Goal: Task Accomplishment & Management: Manage account settings

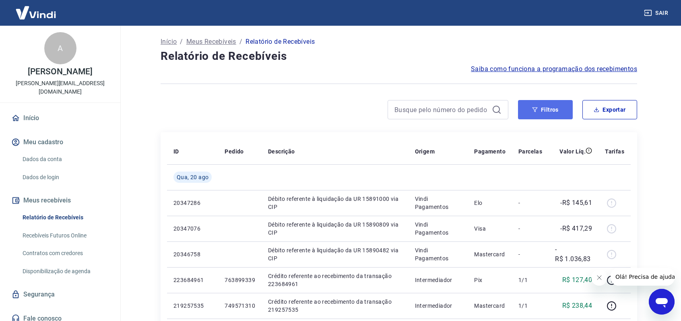
click at [548, 111] on button "Filtros" at bounding box center [545, 109] width 55 height 19
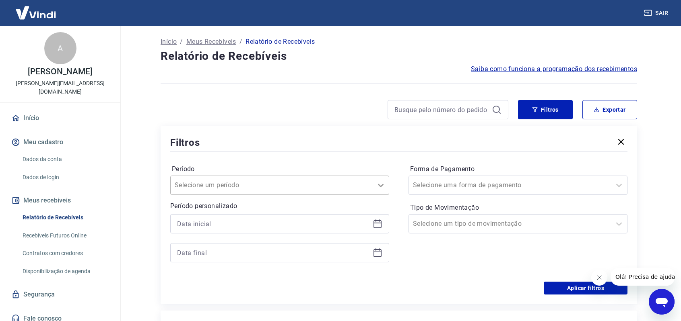
click at [383, 188] on icon at bounding box center [381, 186] width 10 height 10
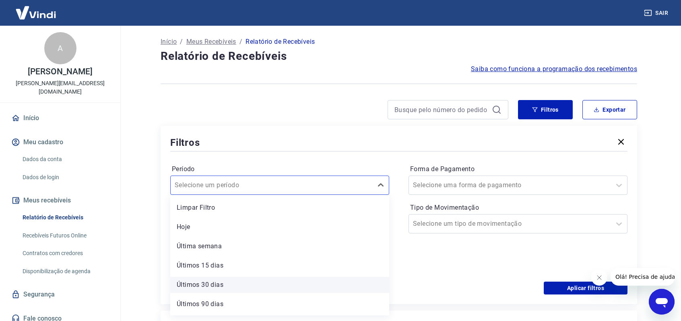
click at [220, 282] on div "Últimos 30 dias" at bounding box center [279, 285] width 219 height 16
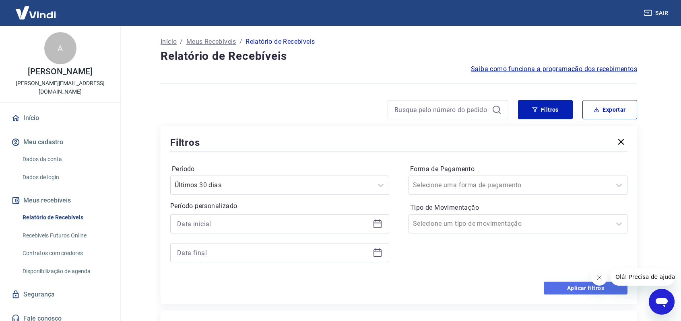
click at [569, 286] on button "Aplicar filtros" at bounding box center [586, 288] width 84 height 13
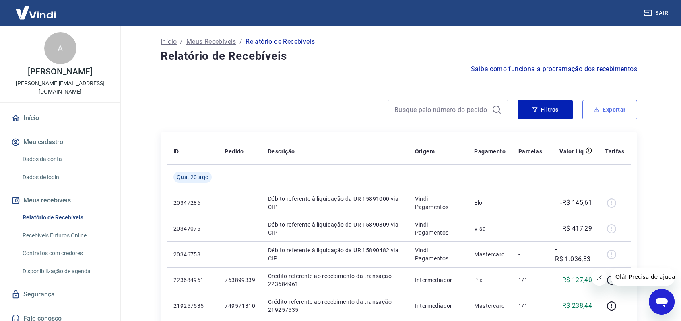
click at [607, 109] on button "Exportar" at bounding box center [609, 109] width 55 height 19
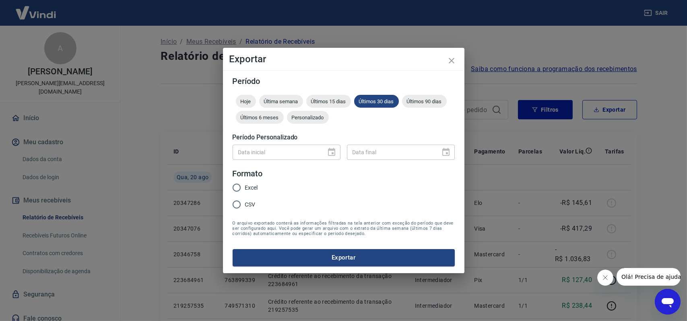
click at [238, 187] on input "Excel" at bounding box center [236, 187] width 17 height 17
radio input "true"
click at [248, 205] on span "CSV" at bounding box center [250, 205] width 10 height 8
click at [245, 205] on input "CSV" at bounding box center [236, 204] width 17 height 17
radio input "true"
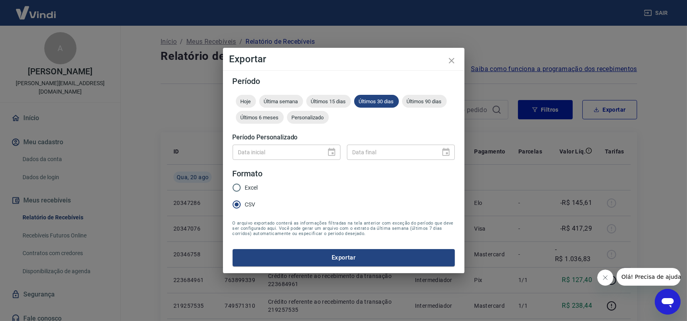
click at [254, 188] on span "Excel" at bounding box center [251, 188] width 13 height 8
click at [245, 188] on input "Excel" at bounding box center [236, 187] width 17 height 17
radio input "true"
click at [344, 254] on button "Exportar" at bounding box center [344, 257] width 222 height 17
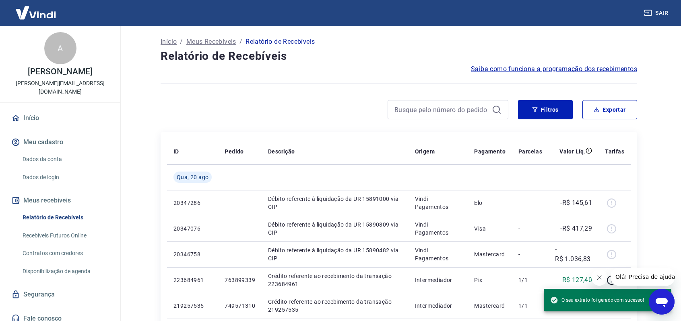
click at [659, 12] on button "Sair" at bounding box center [656, 13] width 29 height 15
